Goal: Task Accomplishment & Management: Use online tool/utility

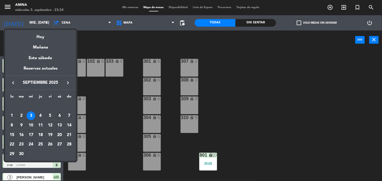
click at [60, 117] on div "6" at bounding box center [59, 115] width 9 height 9
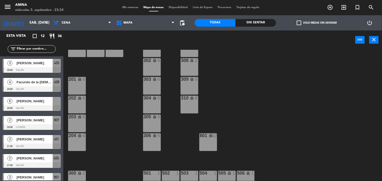
scroll to position [25, 0]
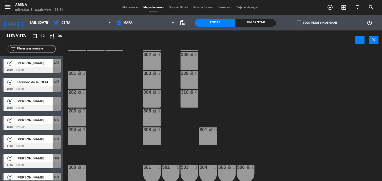
click at [40, 101] on span "[PERSON_NAME]" at bounding box center [34, 100] width 36 height 5
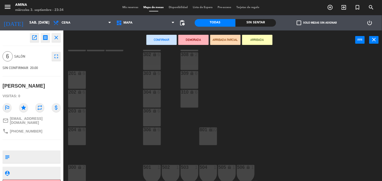
click at [209, 138] on div "801 lock 10" at bounding box center [208, 136] width 18 height 18
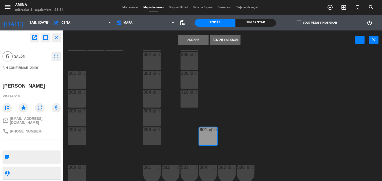
click at [197, 41] on button "Asignar" at bounding box center [193, 40] width 30 height 10
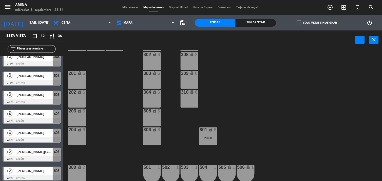
scroll to position [104, 0]
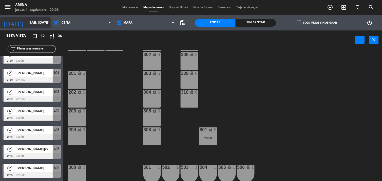
click at [29, 22] on input "sáb. [DATE]" at bounding box center [51, 22] width 48 height 9
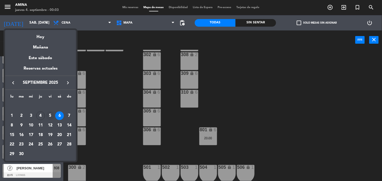
click at [51, 114] on div "5" at bounding box center [50, 115] width 9 height 9
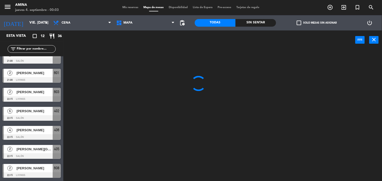
scroll to position [0, 0]
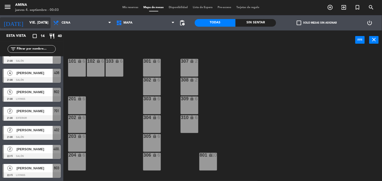
click at [29, 19] on input "vie. [DATE]" at bounding box center [51, 22] width 48 height 9
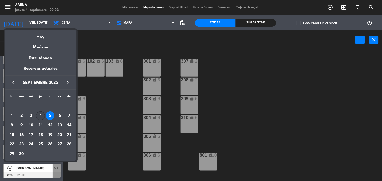
click at [41, 116] on div "4" at bounding box center [40, 115] width 9 height 9
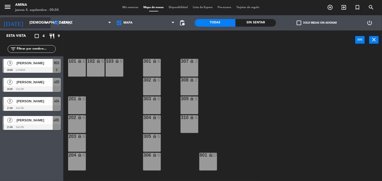
click at [27, 21] on input "[DEMOGRAPHIC_DATA] [DATE]" at bounding box center [51, 22] width 48 height 9
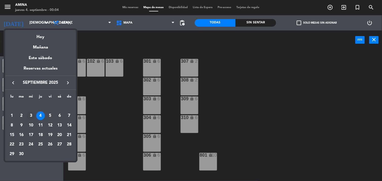
click at [31, 120] on div "3" at bounding box center [31, 115] width 9 height 9
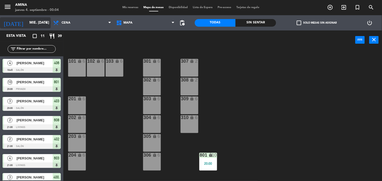
click at [29, 22] on input "mié. [DATE]" at bounding box center [51, 22] width 48 height 9
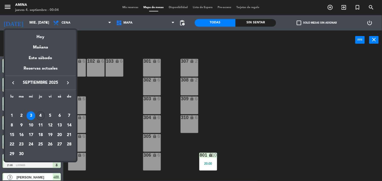
click at [41, 116] on div "4" at bounding box center [40, 115] width 9 height 9
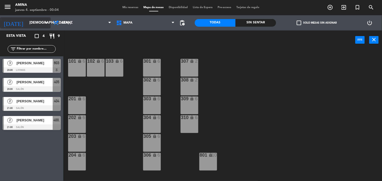
click at [27, 24] on input "[DEMOGRAPHIC_DATA] [DATE]" at bounding box center [51, 22] width 48 height 9
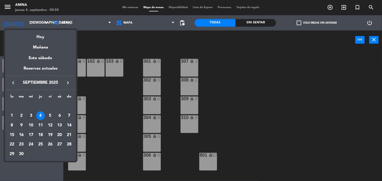
click at [32, 117] on div "3" at bounding box center [31, 115] width 9 height 9
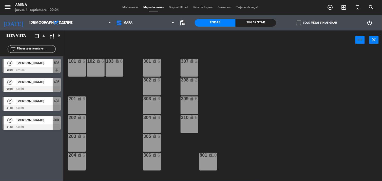
type input "mié. [DATE]"
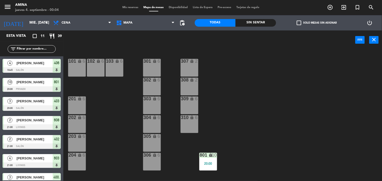
click at [125, 8] on span "Mis reservas" at bounding box center [130, 7] width 21 height 3
